Goal: Check status: Check status

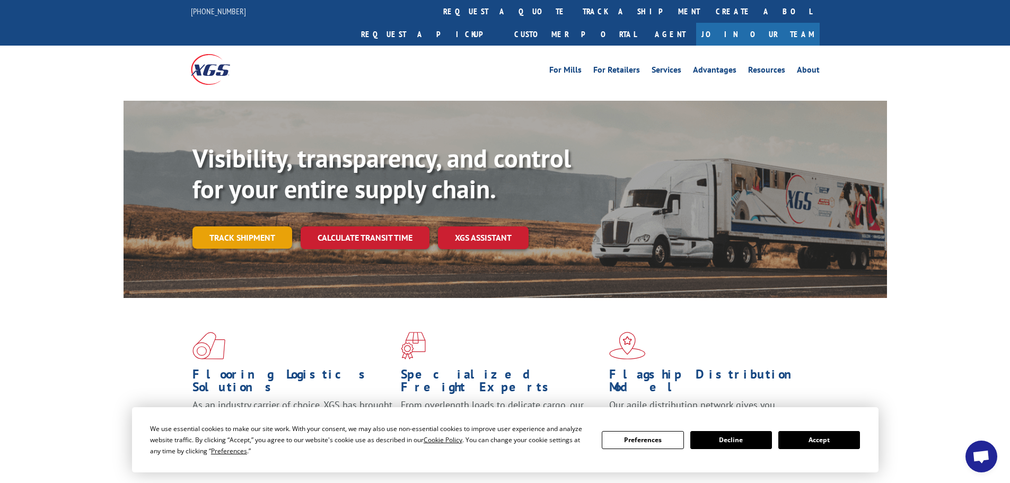
click at [233, 226] on link "Track shipment" at bounding box center [242, 237] width 100 height 22
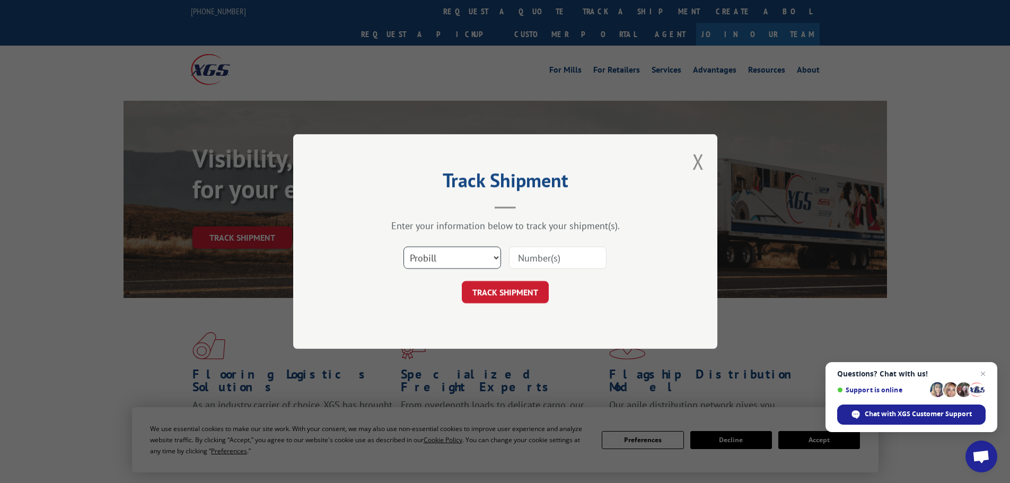
click at [484, 255] on select "Select category... Probill BOL PO" at bounding box center [453, 258] width 98 height 22
select select "bol"
click at [404, 247] on select "Select category... Probill BOL PO" at bounding box center [453, 258] width 98 height 22
click at [552, 258] on input at bounding box center [558, 258] width 98 height 22
type input "2882341"
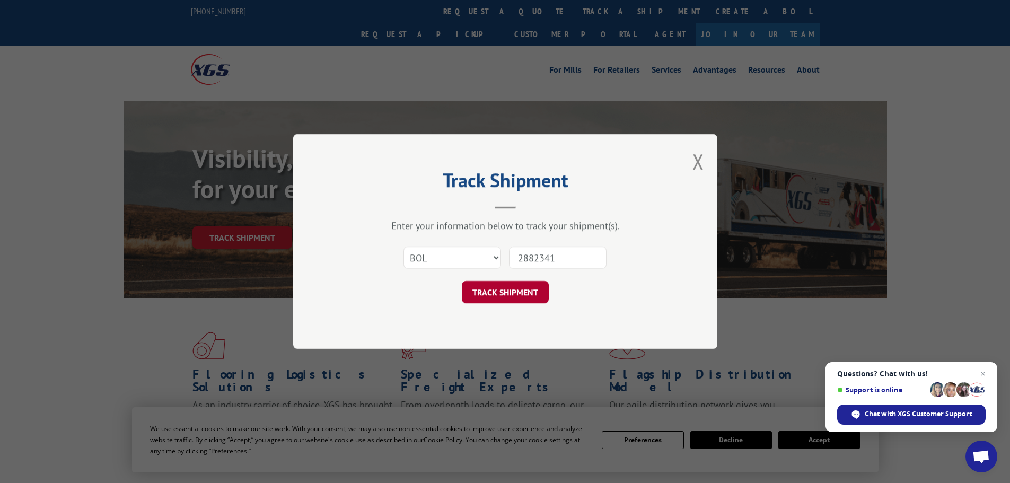
click at [503, 294] on button "TRACK SHIPMENT" at bounding box center [505, 292] width 87 height 22
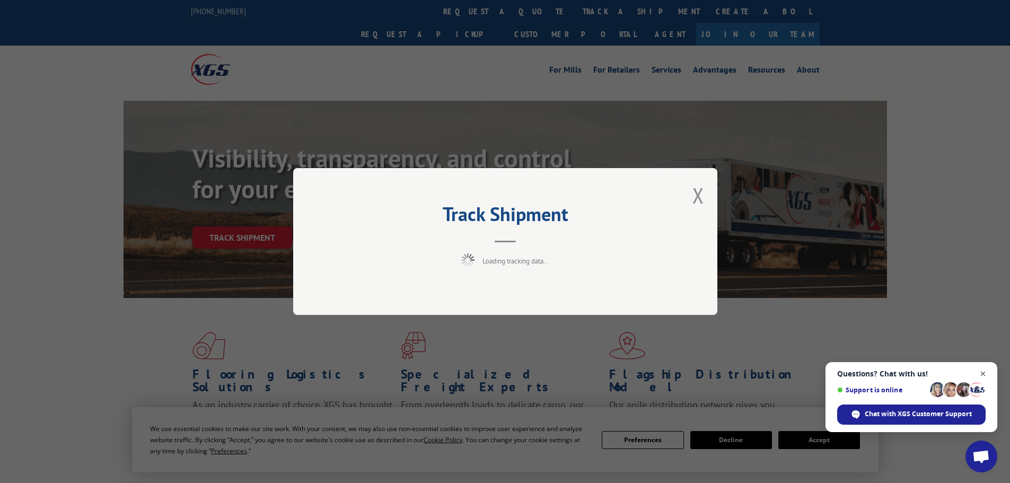
click at [985, 373] on span "Close chat" at bounding box center [983, 373] width 13 height 13
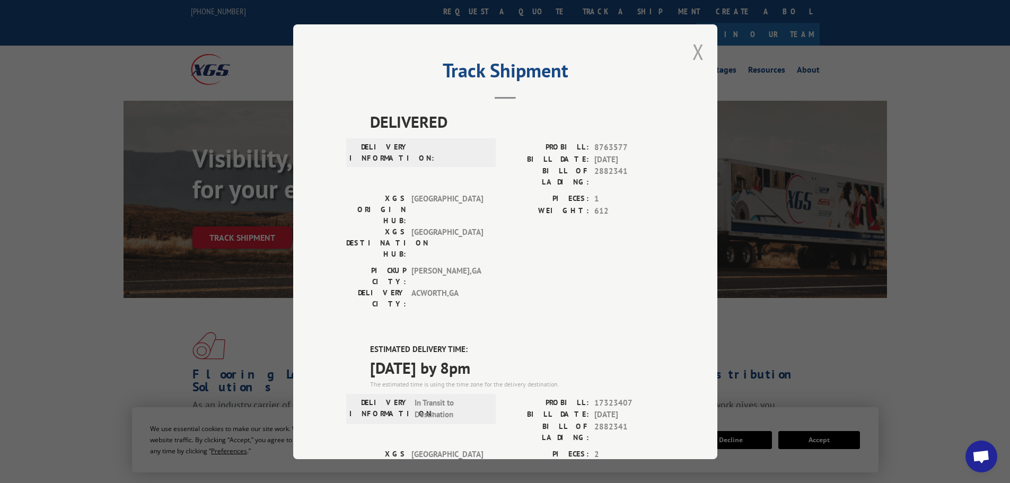
click at [693, 49] on button "Close modal" at bounding box center [699, 52] width 12 height 28
